Goal: Find specific page/section: Find specific page/section

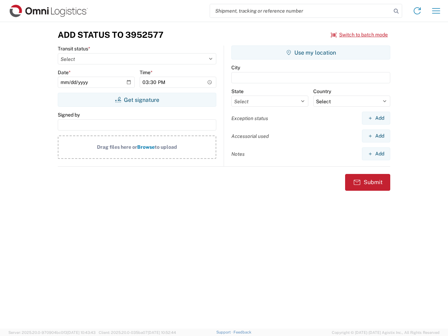
click at [301, 11] on input "search" at bounding box center [300, 10] width 181 height 13
click at [396, 11] on icon at bounding box center [396, 11] width 10 height 10
click at [417, 11] on icon at bounding box center [417, 10] width 11 height 11
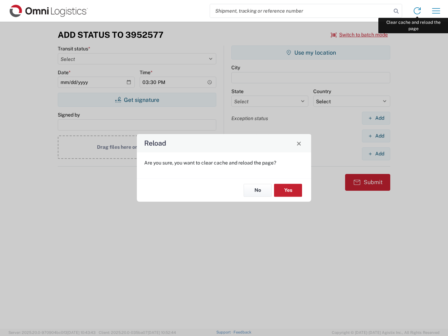
click at [436, 11] on div "Reload Are you sure, you want to clear cache and reload the page? No Yes" at bounding box center [224, 168] width 448 height 336
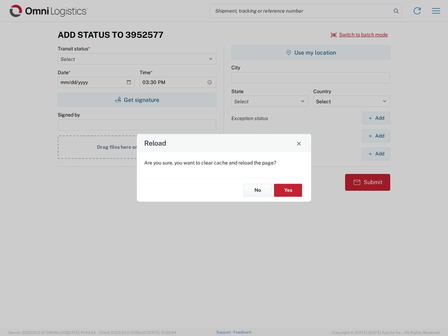
click at [359, 35] on div "Reload Are you sure, you want to clear cache and reload the page? No Yes" at bounding box center [224, 168] width 448 height 336
click at [137, 100] on div "Reload Are you sure, you want to clear cache and reload the page? No Yes" at bounding box center [224, 168] width 448 height 336
click at [311, 53] on div "Reload Are you sure, you want to clear cache and reload the page? No Yes" at bounding box center [224, 168] width 448 height 336
click at [376, 118] on div "Reload Are you sure, you want to clear cache and reload the page? No Yes" at bounding box center [224, 168] width 448 height 336
click at [376, 136] on div "Reload Are you sure, you want to clear cache and reload the page? No Yes" at bounding box center [224, 168] width 448 height 336
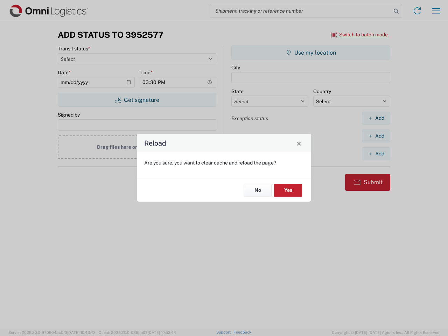
click at [376, 154] on div "Reload Are you sure, you want to clear cache and reload the page? No Yes" at bounding box center [224, 168] width 448 height 336
